Goal: Find specific page/section: Find specific page/section

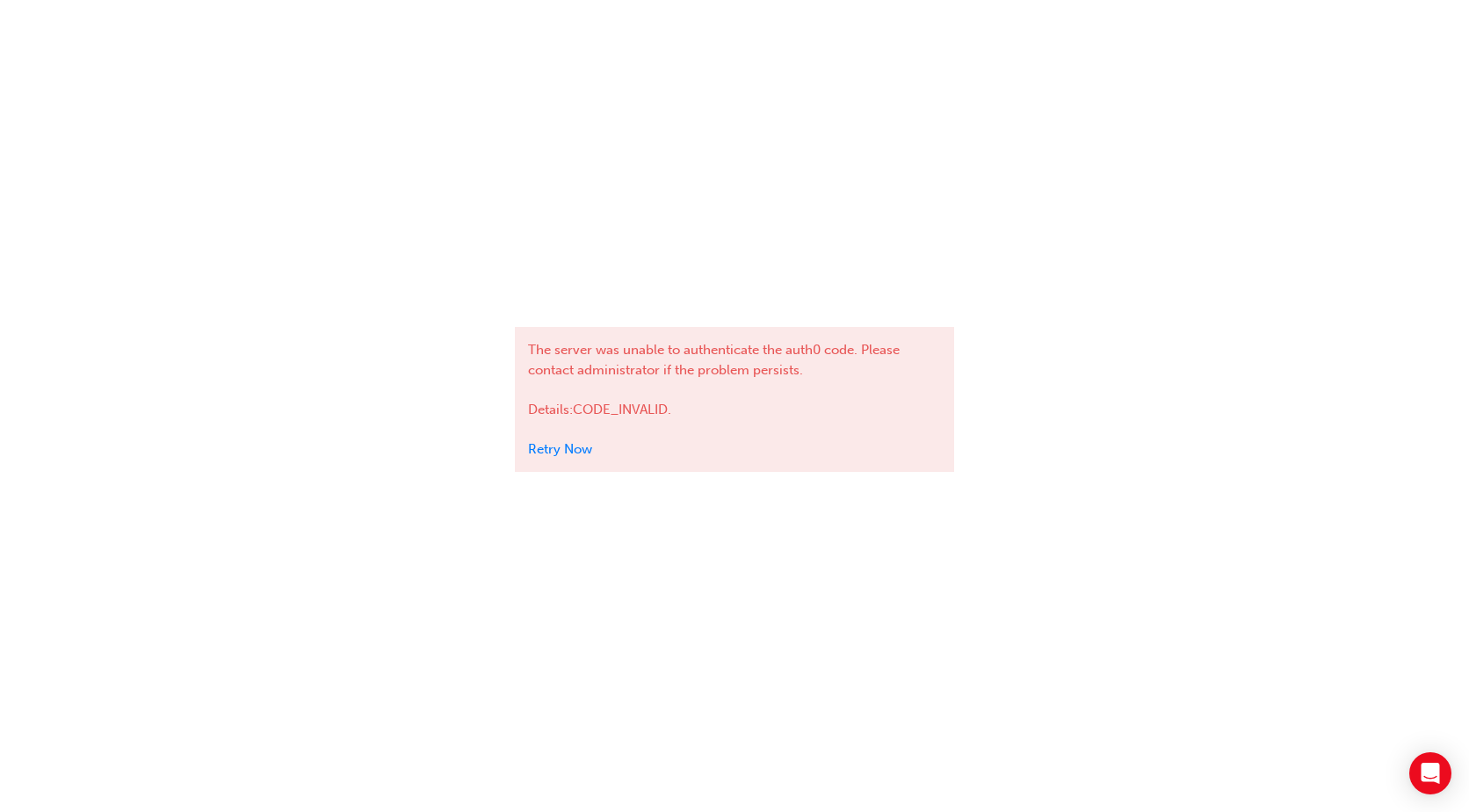
click at [569, 453] on link "Retry Now" at bounding box center [561, 449] width 65 height 16
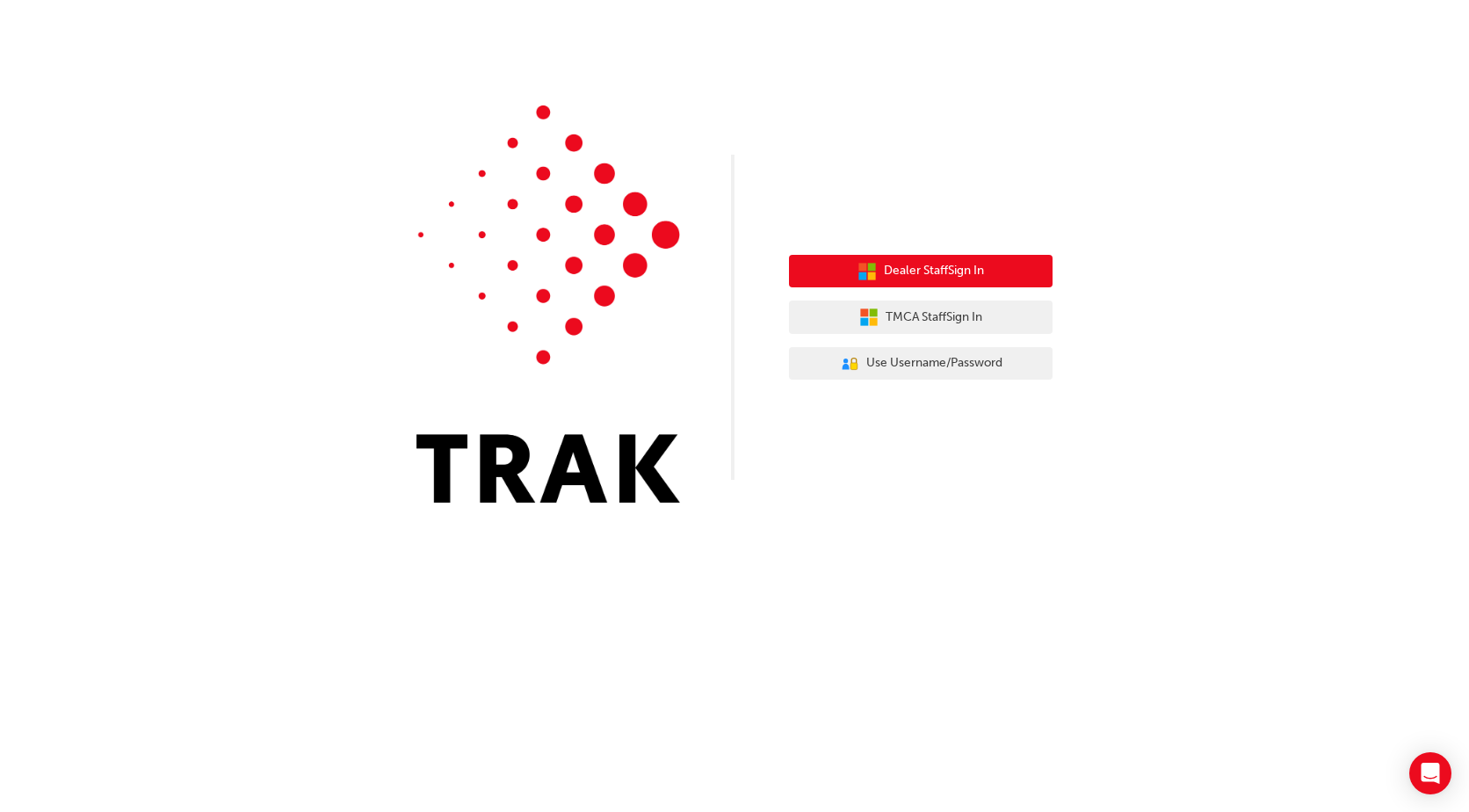
click at [948, 268] on span "Dealer Staff Sign In" at bounding box center [934, 271] width 100 height 21
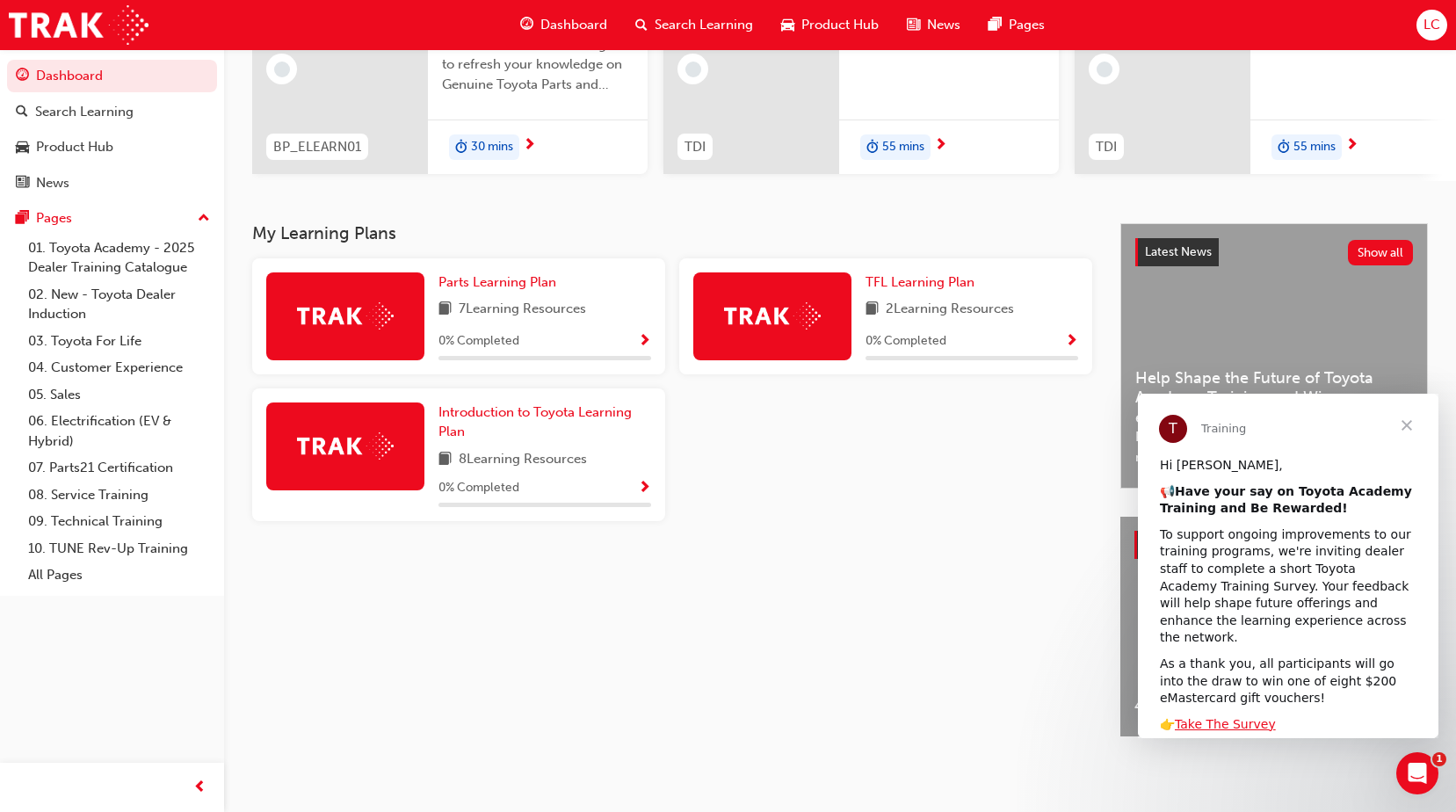
click at [1398, 420] on span "Close" at bounding box center [1406, 425] width 64 height 64
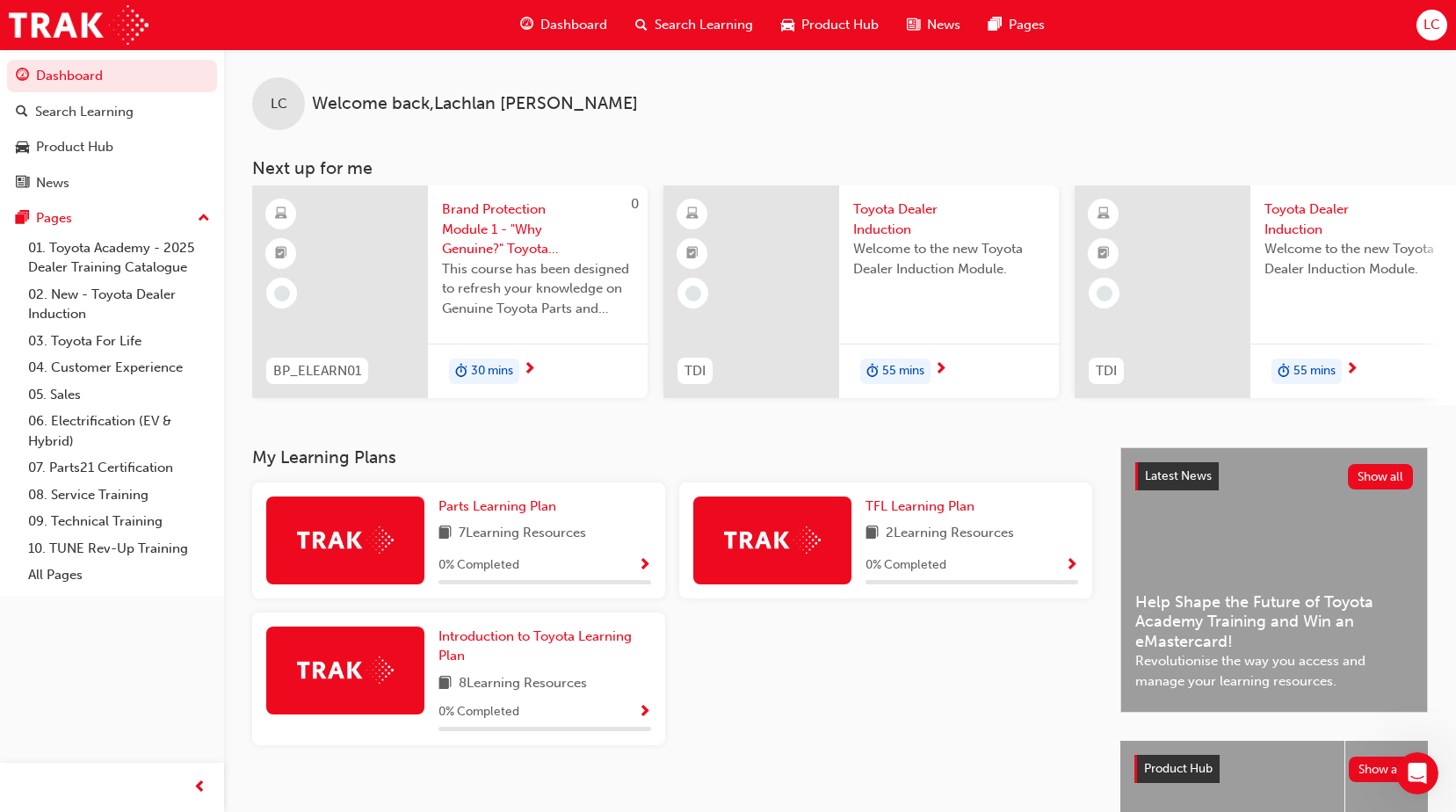
click at [641, 573] on span "Show Progress" at bounding box center [644, 565] width 13 height 16
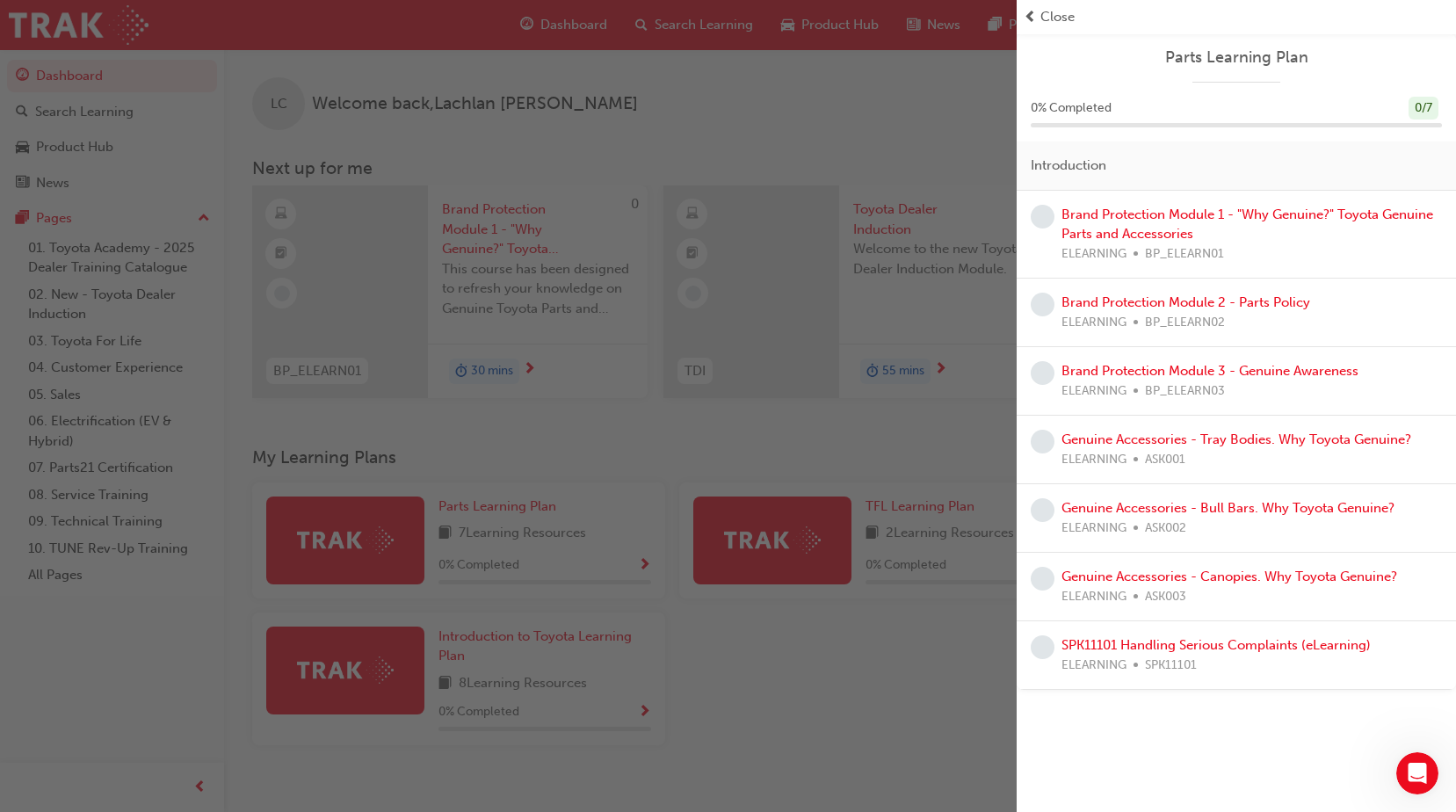
click at [1055, 21] on span "Close" at bounding box center [1057, 17] width 34 height 21
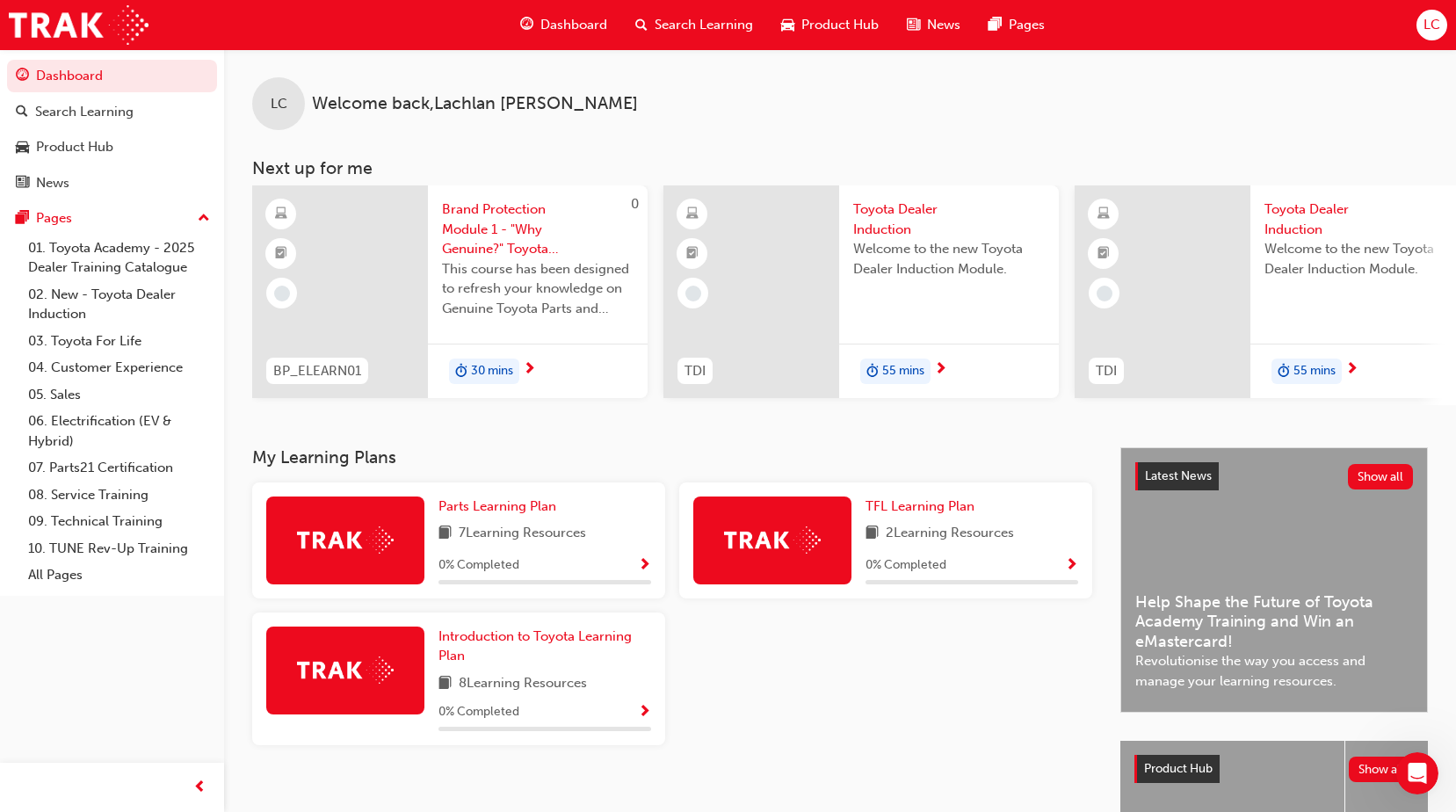
click at [1435, 17] on span "LC" at bounding box center [1432, 24] width 17 height 21
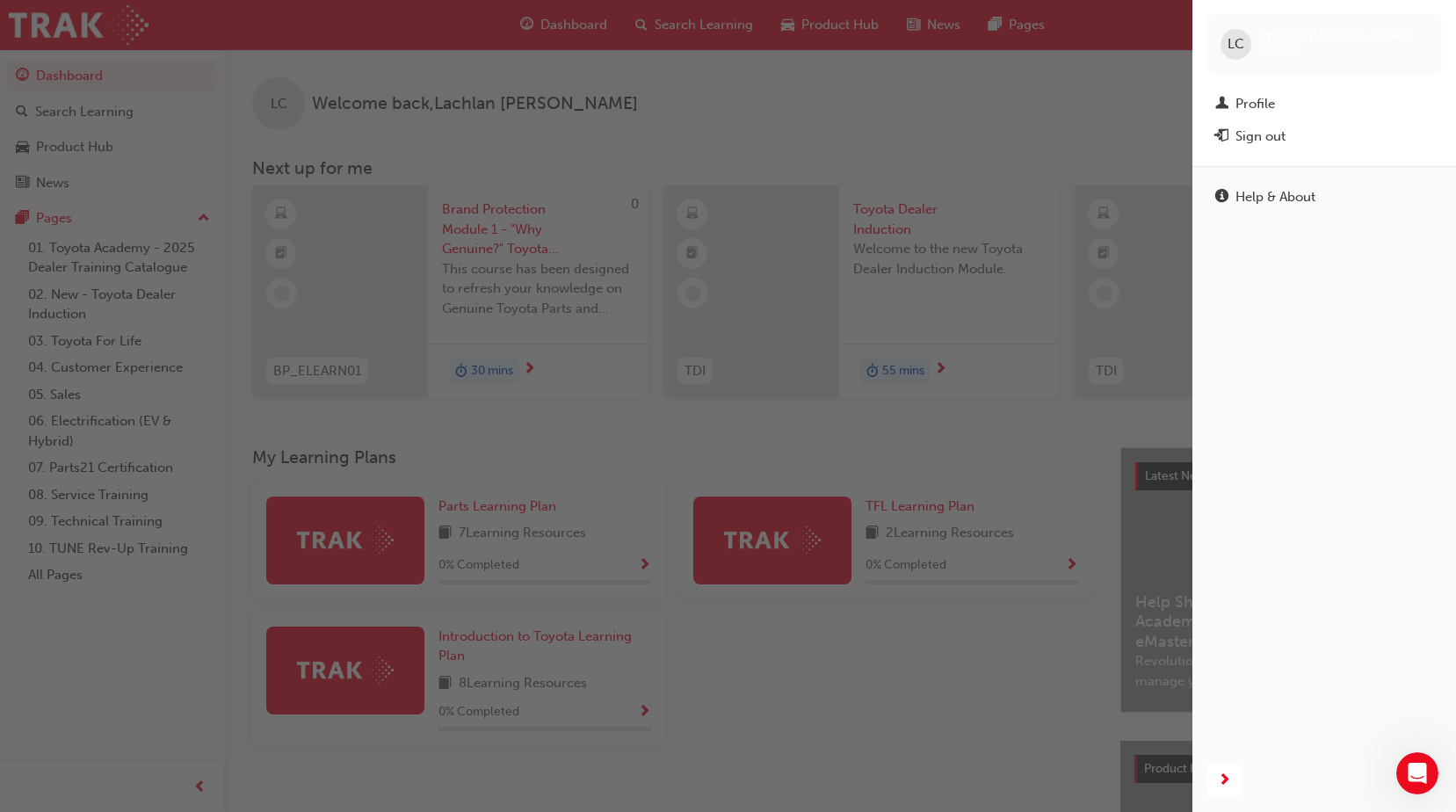
click at [989, 119] on div "button" at bounding box center [596, 406] width 1192 height 812
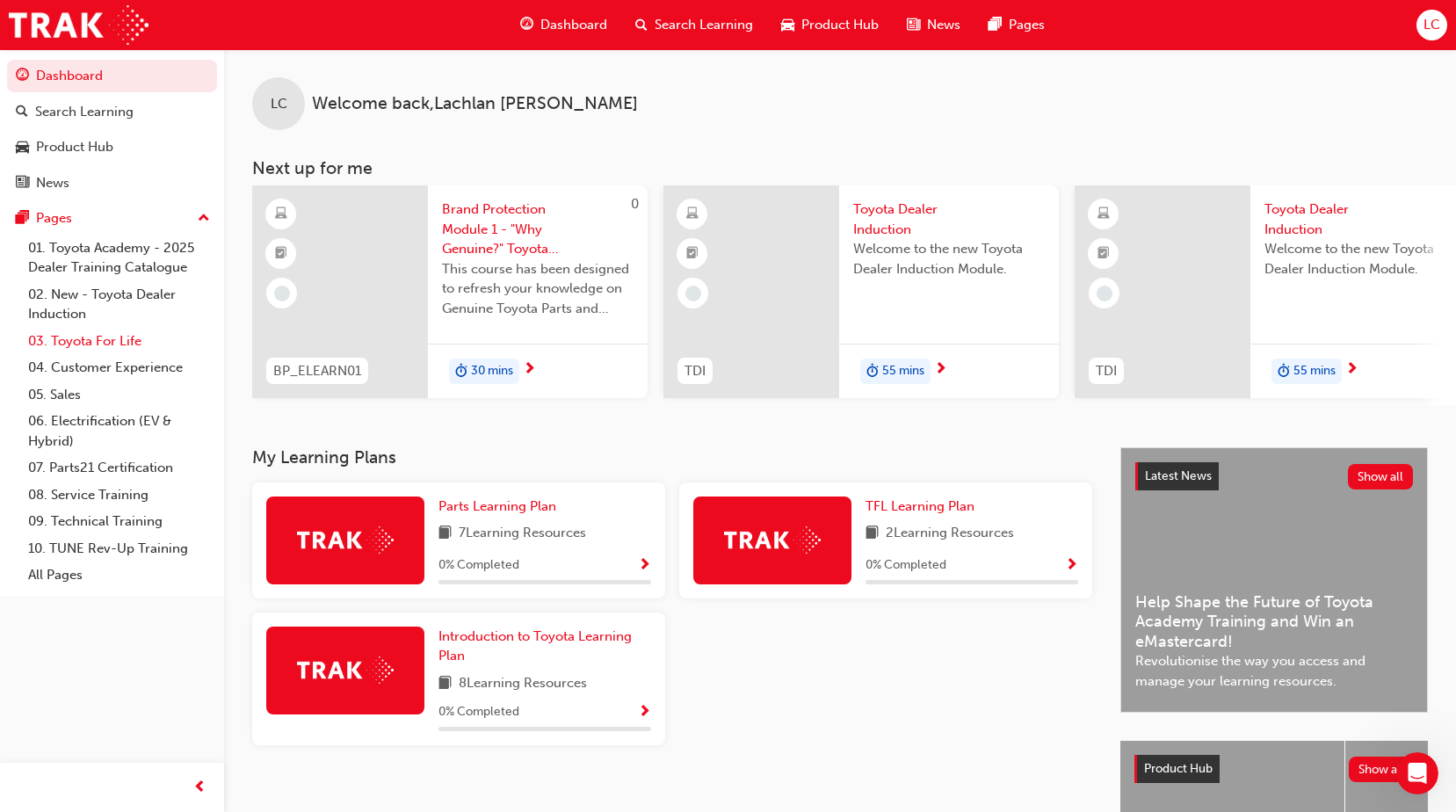
click at [78, 339] on link "03. Toyota For Life" at bounding box center [119, 341] width 196 height 27
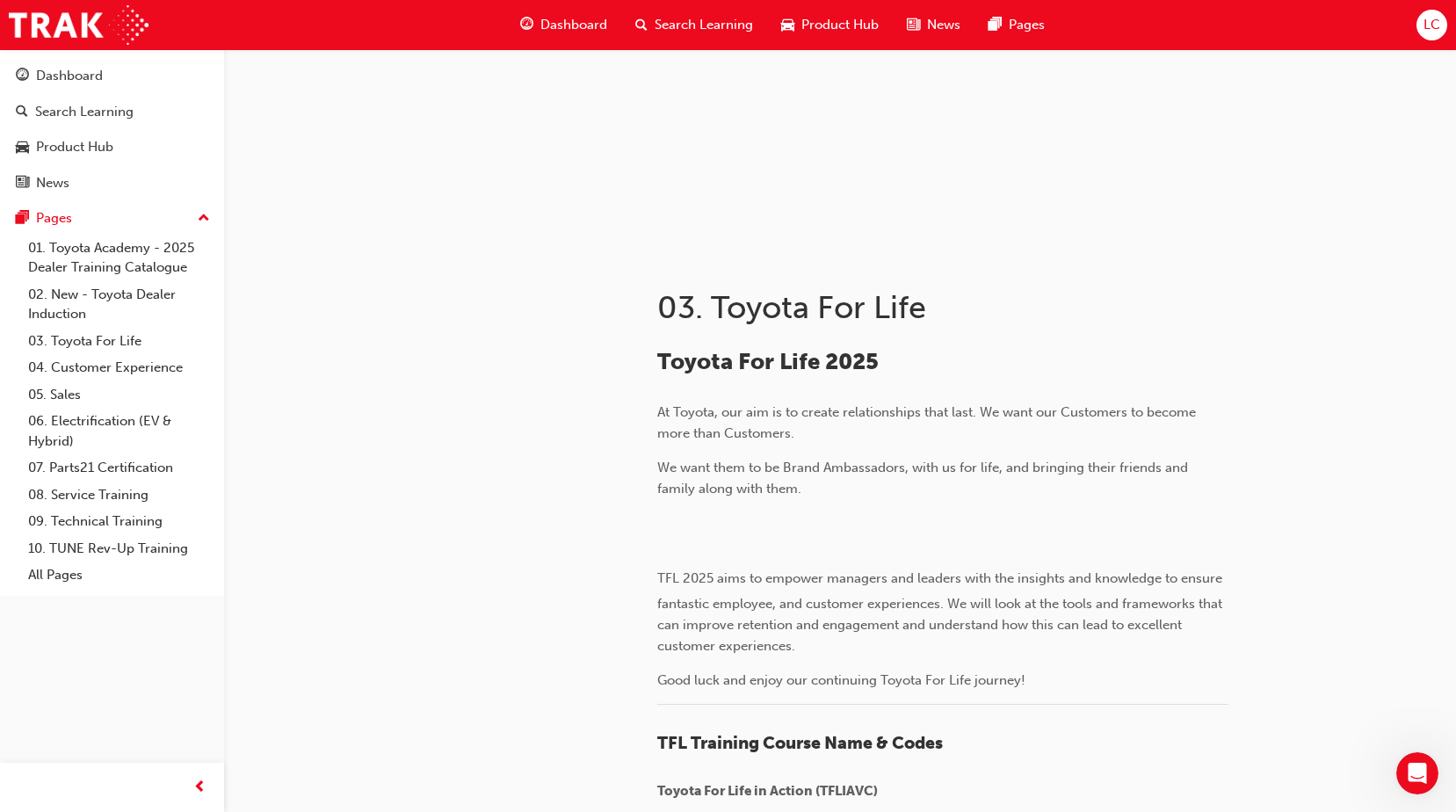
scroll to position [88, 0]
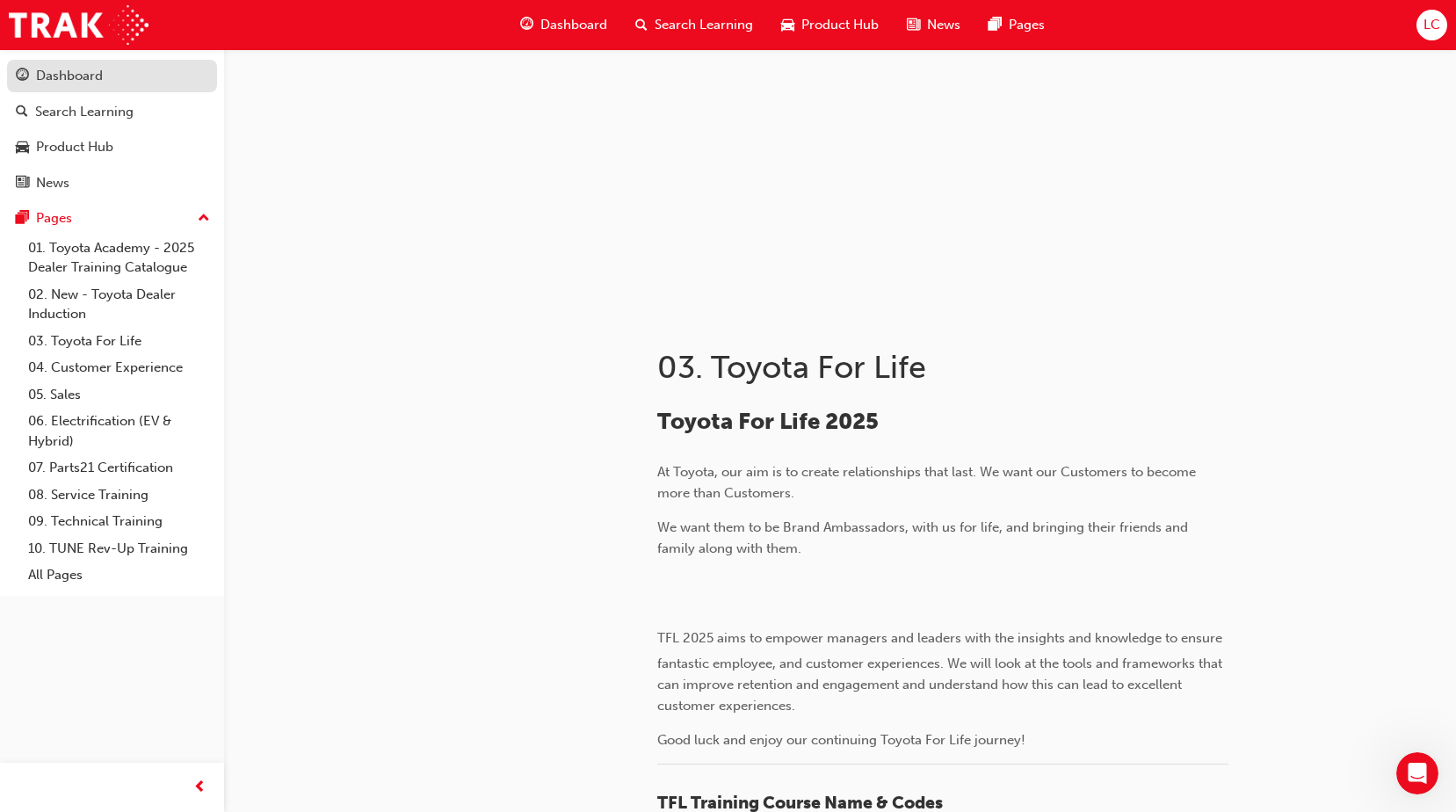
click at [73, 76] on div "Dashboard" at bounding box center [69, 75] width 67 height 21
